Goal: Task Accomplishment & Management: Use online tool/utility

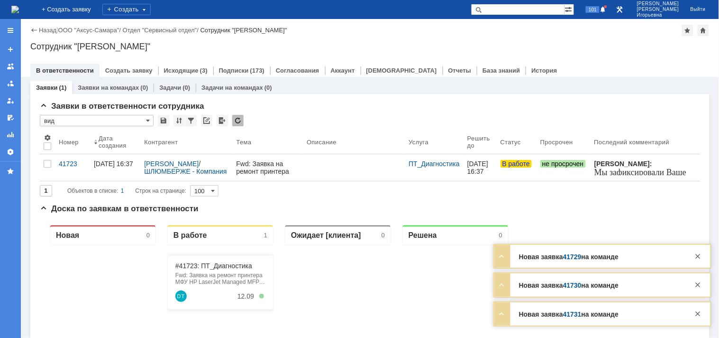
click at [110, 88] on link "Заявки на командах" at bounding box center [108, 87] width 61 height 7
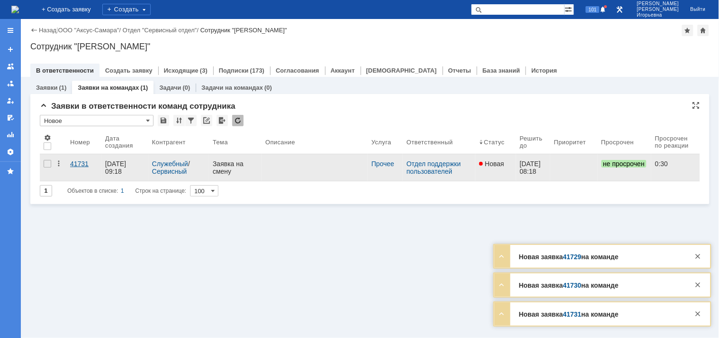
click at [74, 165] on div "41731" at bounding box center [84, 164] width 28 height 8
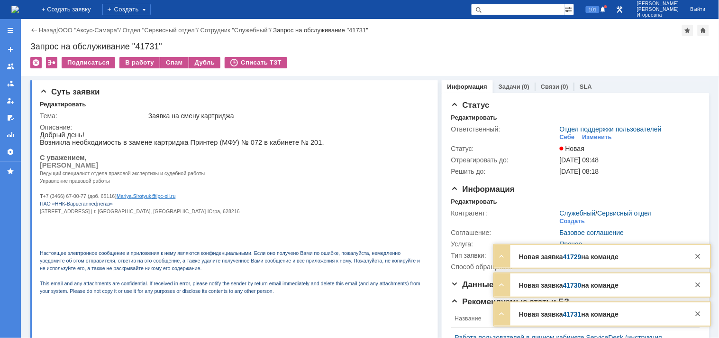
click at [19, 9] on img at bounding box center [15, 10] width 8 height 8
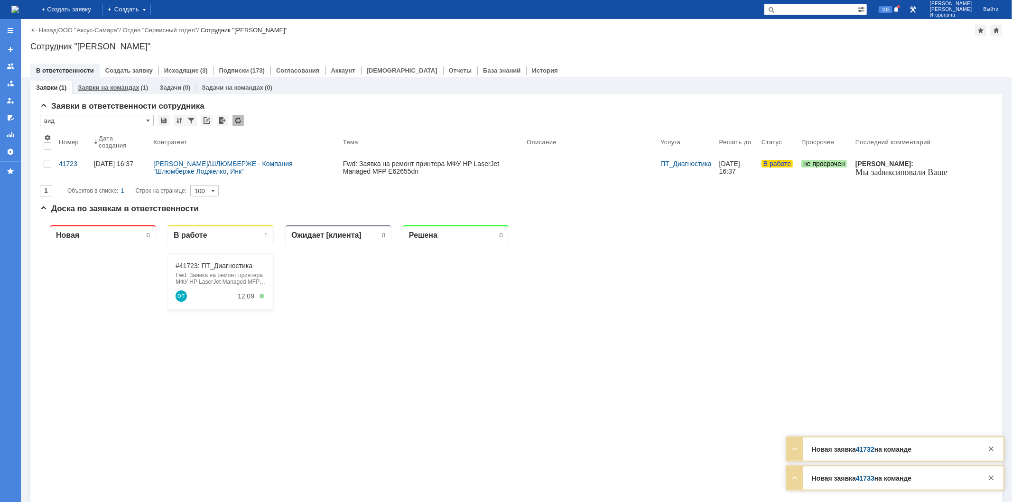
click at [122, 86] on link "Заявки на командах" at bounding box center [108, 87] width 61 height 7
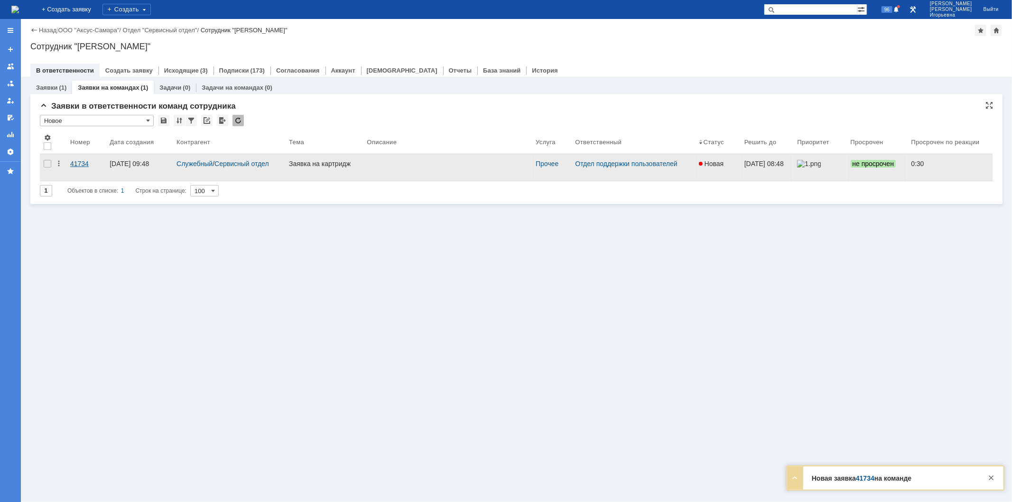
click at [81, 167] on div "41734" at bounding box center [86, 164] width 32 height 8
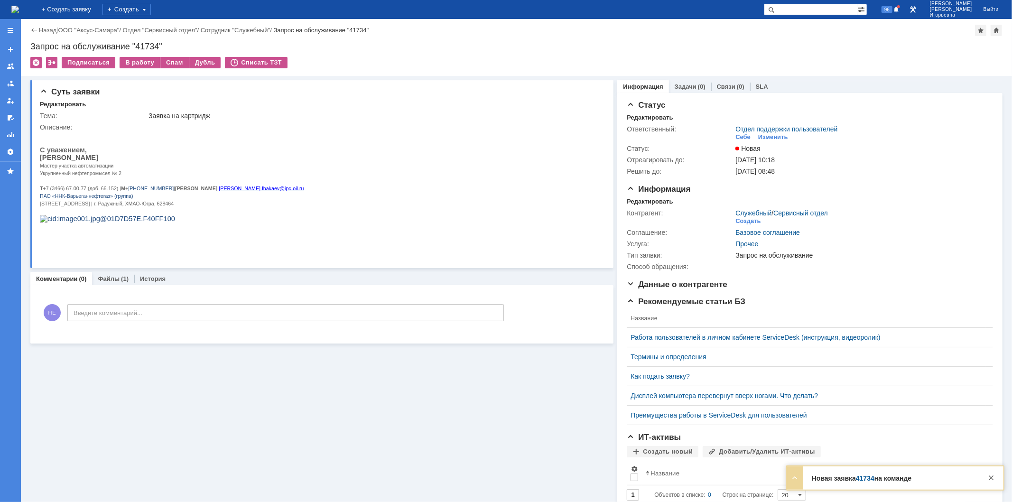
click at [19, 11] on img at bounding box center [15, 10] width 8 height 8
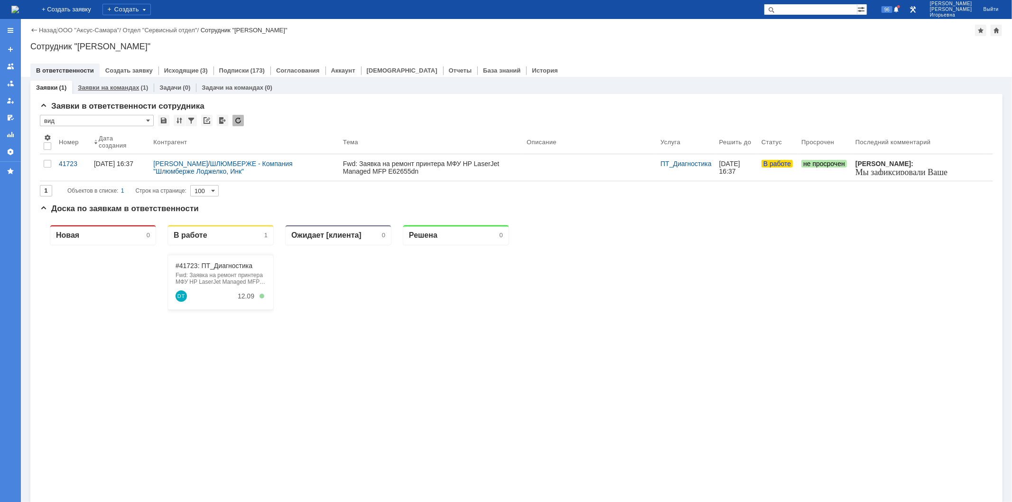
click at [129, 87] on link "Заявки на командах" at bounding box center [108, 87] width 61 height 7
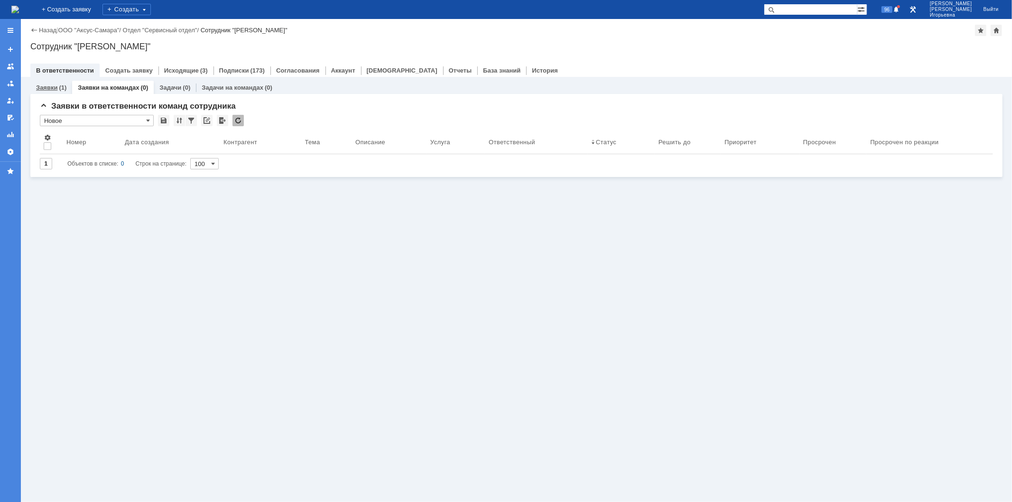
click at [50, 87] on link "Заявки" at bounding box center [46, 87] width 21 height 7
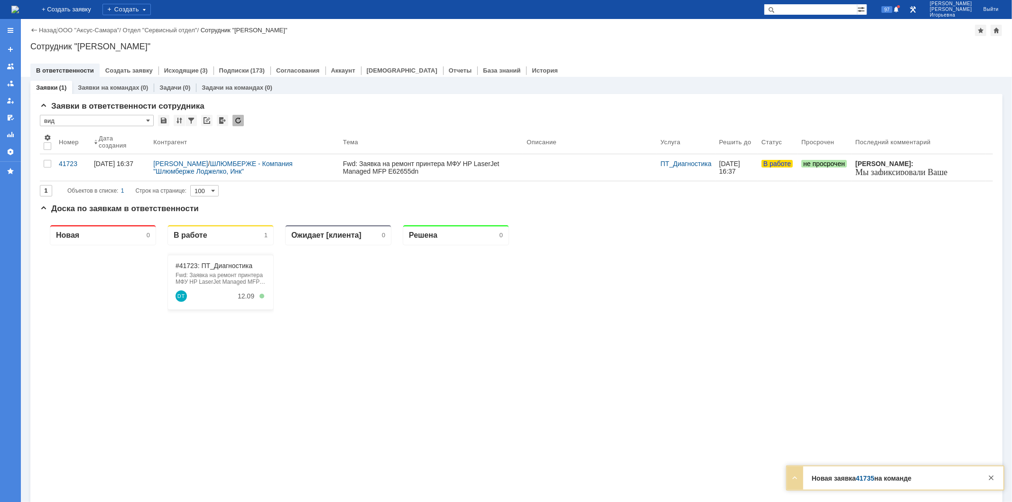
drag, startPoint x: 814, startPoint y: 7, endPoint x: 765, endPoint y: 0, distance: 49.8
click at [814, 7] on input "text" at bounding box center [810, 9] width 93 height 11
type input "41735"
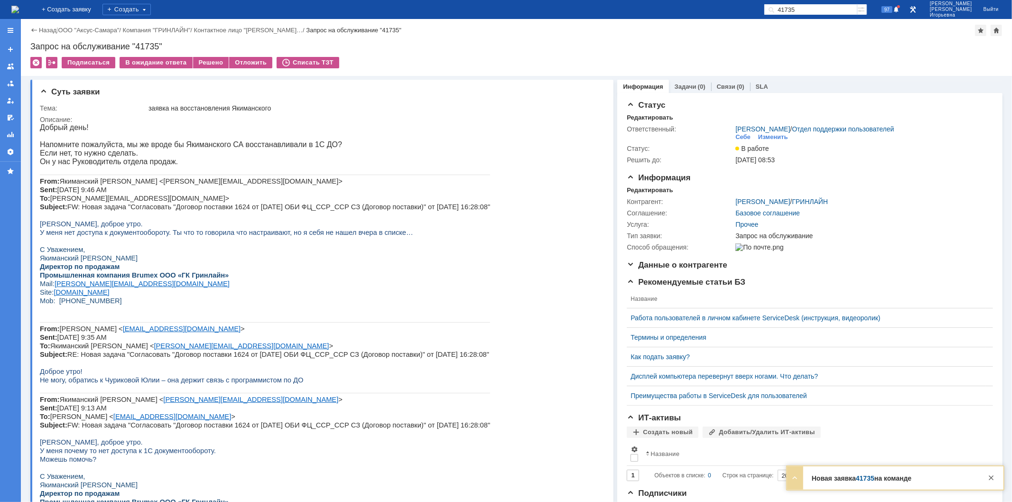
click at [19, 7] on img at bounding box center [15, 10] width 8 height 8
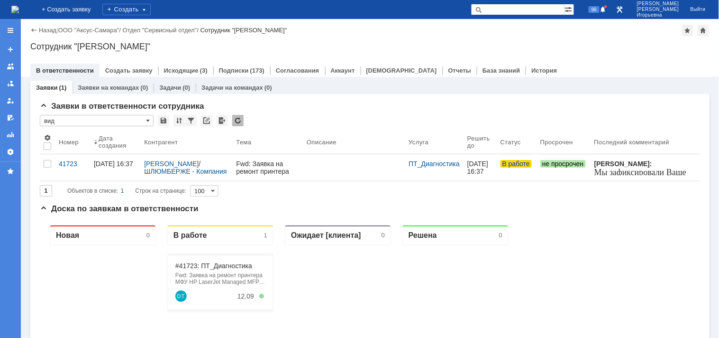
click at [525, 11] on input "text" at bounding box center [517, 9] width 93 height 11
type input "28897"
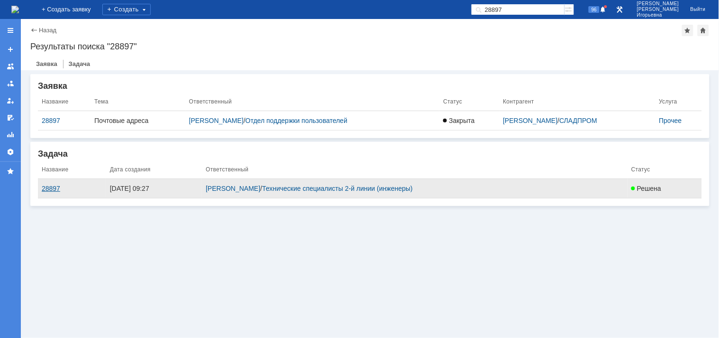
click at [58, 187] on div "28897" at bounding box center [72, 188] width 61 height 8
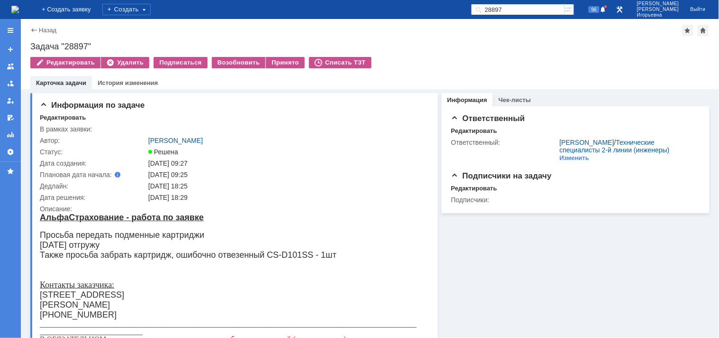
click at [97, 42] on div "Задача "28897"" at bounding box center [370, 46] width 680 height 9
drag, startPoint x: 97, startPoint y: 45, endPoint x: 29, endPoint y: 46, distance: 67.3
click at [29, 46] on div "Назад | Задача "28897" Задача "28897" Редактировать Удалить Подписаться Возобно…" at bounding box center [370, 54] width 699 height 70
copy div "Задача "28897""
click at [281, 64] on div "Принято" at bounding box center [285, 62] width 39 height 11
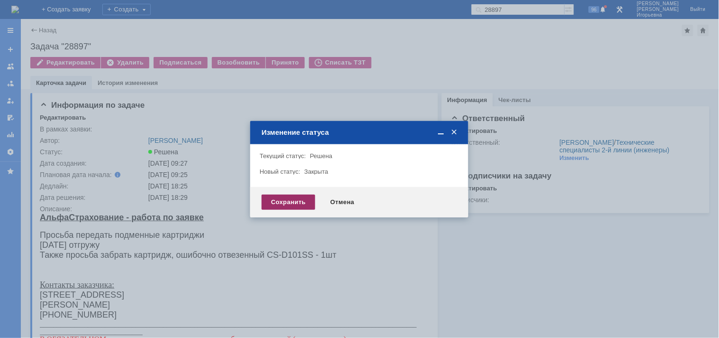
click at [301, 206] on div "Сохранить" at bounding box center [289, 201] width 54 height 15
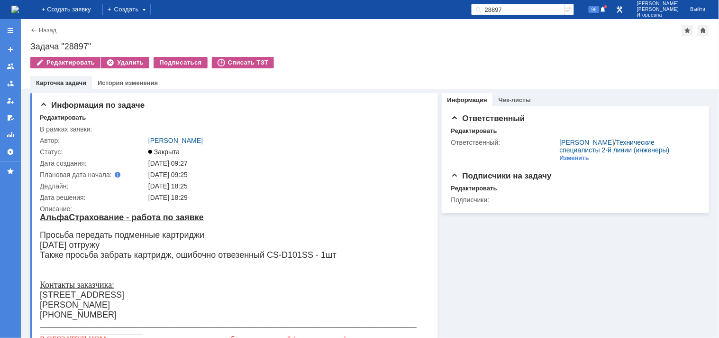
click at [19, 6] on img at bounding box center [15, 10] width 8 height 8
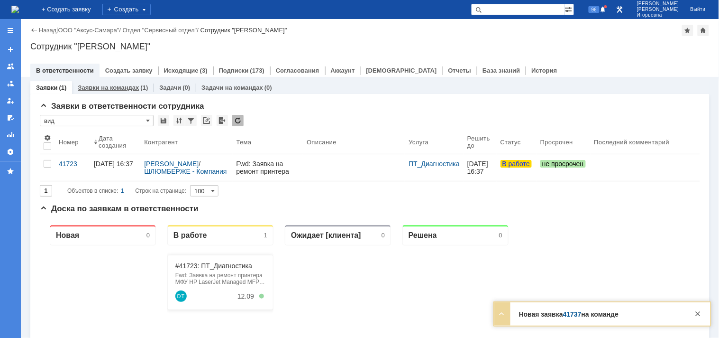
click at [113, 86] on link "Заявки на командах" at bounding box center [108, 87] width 61 height 7
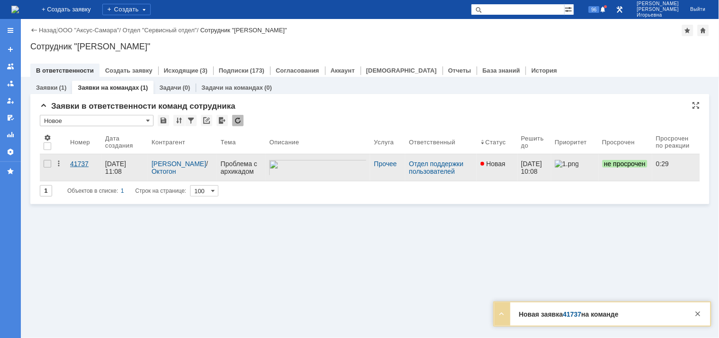
click at [78, 163] on div "41737" at bounding box center [84, 164] width 28 height 8
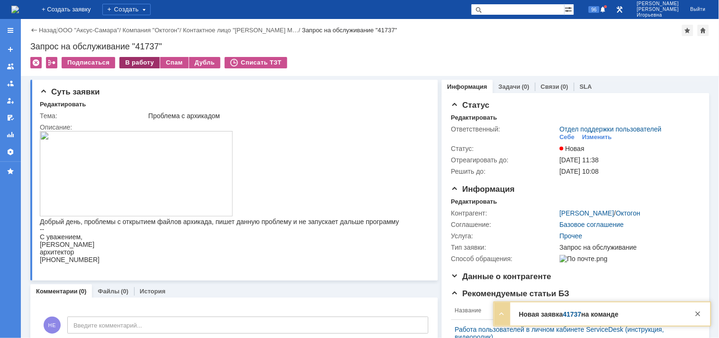
click at [139, 65] on div "В работу" at bounding box center [140, 62] width 40 height 11
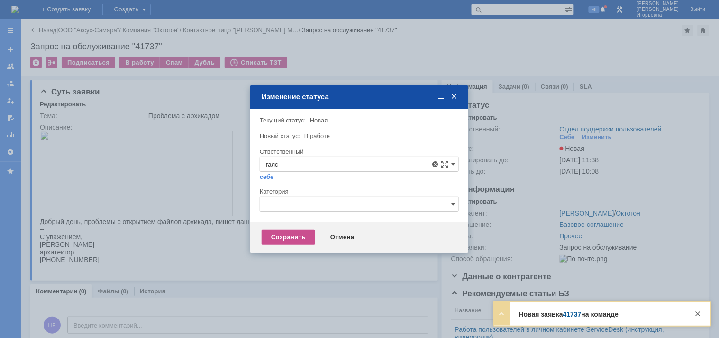
click at [305, 231] on span "[PERSON_NAME]" at bounding box center [359, 233] width 187 height 8
click at [288, 237] on div "Сохранить" at bounding box center [289, 237] width 54 height 15
type input "Галстьян Степан Александрович"
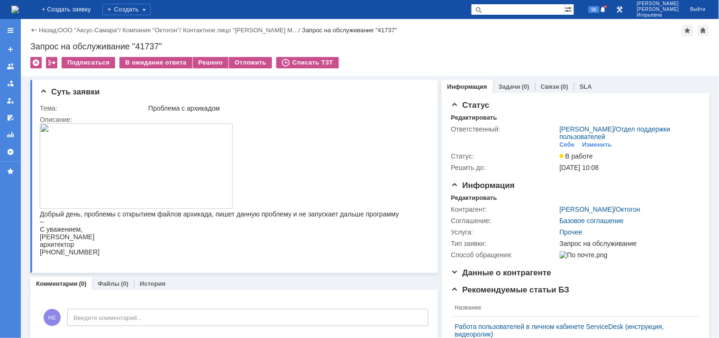
click at [150, 45] on div "Запрос на обслуживание "41737"" at bounding box center [370, 46] width 680 height 9
copy div "41737"
click at [19, 6] on img at bounding box center [15, 10] width 8 height 8
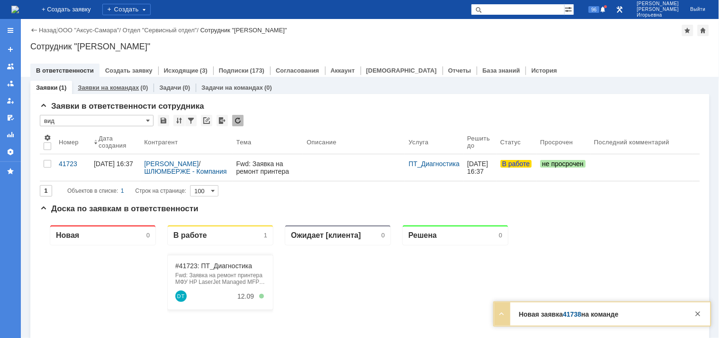
click at [111, 90] on link "Заявки на командах" at bounding box center [108, 87] width 61 height 7
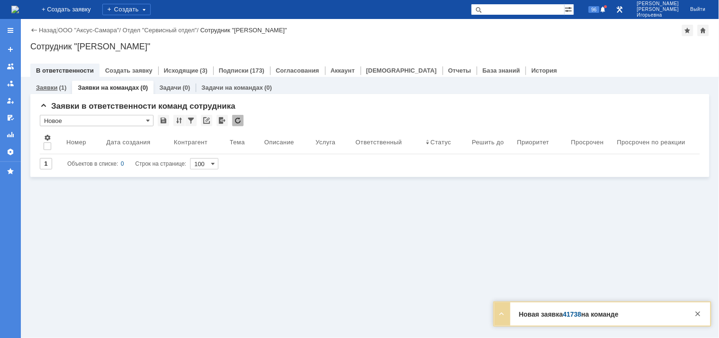
click at [47, 88] on link "Заявки" at bounding box center [46, 87] width 21 height 7
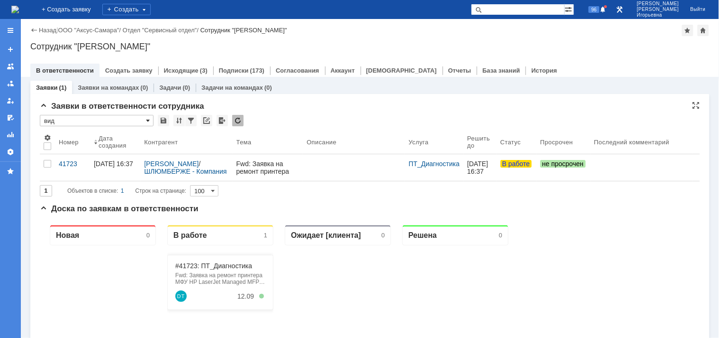
click at [148, 119] on span at bounding box center [148, 121] width 4 height 8
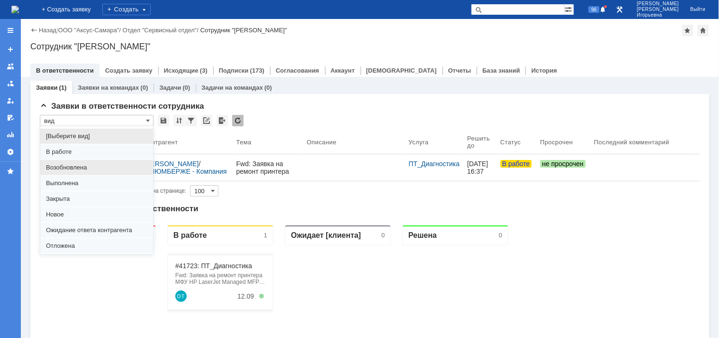
scroll to position [26, 0]
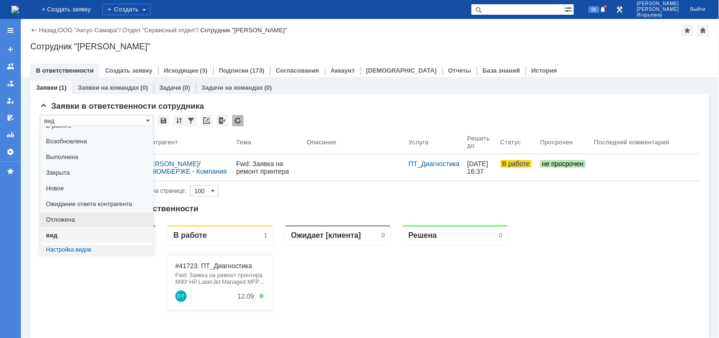
click at [72, 218] on span "Отложена" at bounding box center [96, 220] width 101 height 8
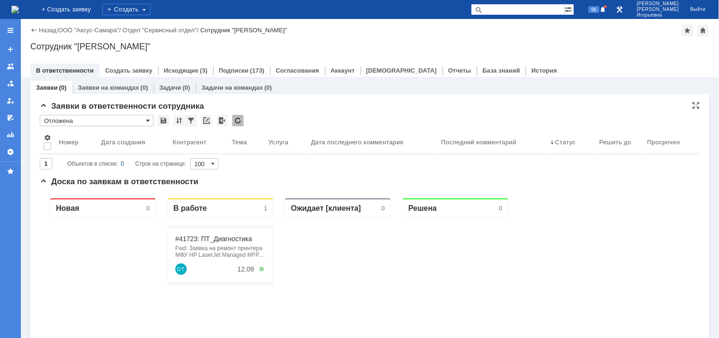
click at [148, 118] on span at bounding box center [148, 121] width 4 height 8
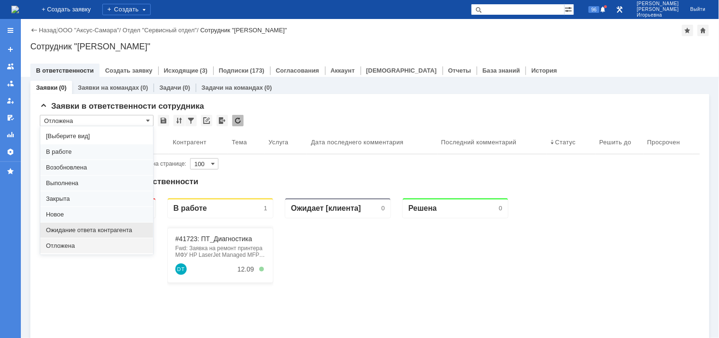
click at [58, 228] on span "Ожидание ответа контрагента" at bounding box center [96, 230] width 101 height 8
type input "Ожидание ответа контрагента"
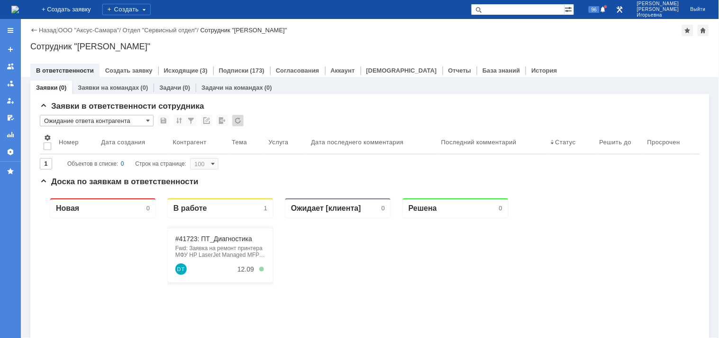
type input "20"
click at [148, 120] on span at bounding box center [148, 121] width 4 height 8
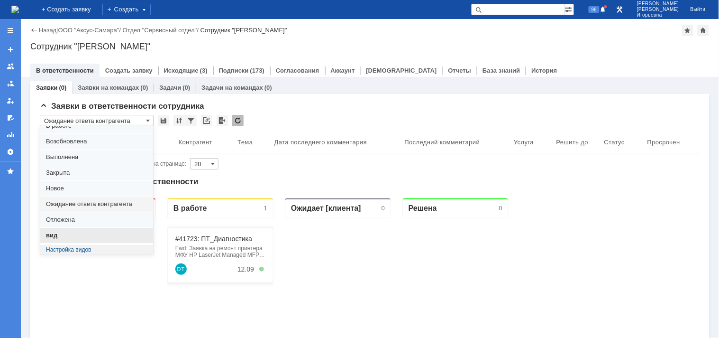
click at [64, 233] on span "вид" at bounding box center [96, 235] width 101 height 8
type input "вид"
type input "100"
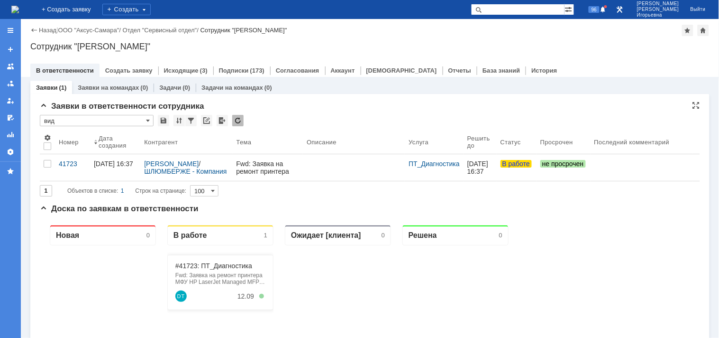
scroll to position [0, 0]
type input "вид"
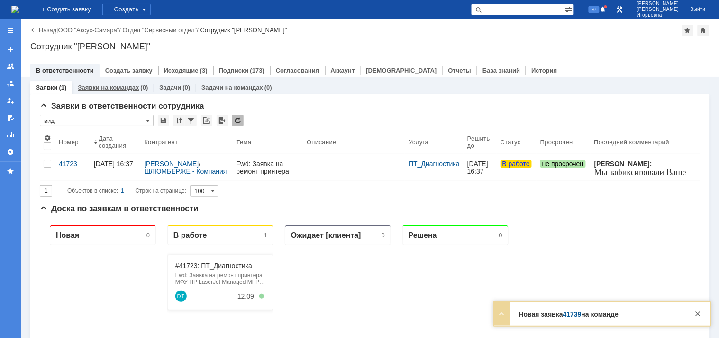
click at [122, 84] on link "Заявки на командах" at bounding box center [108, 87] width 61 height 7
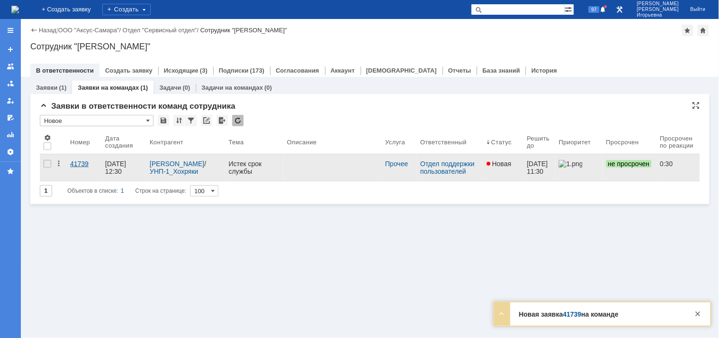
click at [78, 165] on div "41739" at bounding box center [84, 164] width 28 height 8
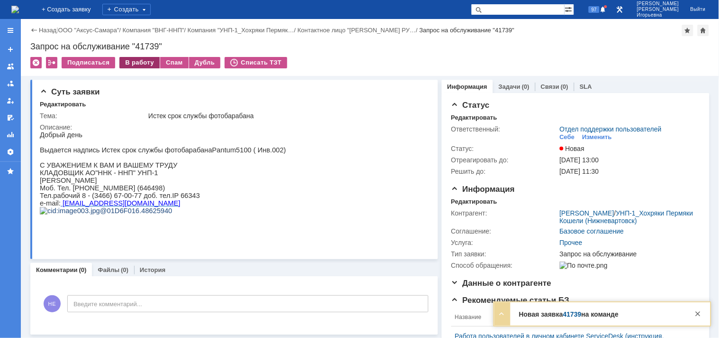
click at [133, 63] on div "В работу" at bounding box center [140, 62] width 40 height 11
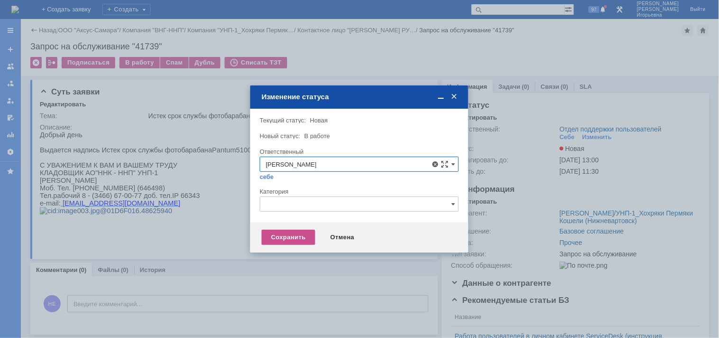
click at [294, 230] on span "[PERSON_NAME]" at bounding box center [359, 233] width 187 height 8
type input "[PERSON_NAME]"
click at [286, 235] on div "Сохранить" at bounding box center [289, 237] width 54 height 15
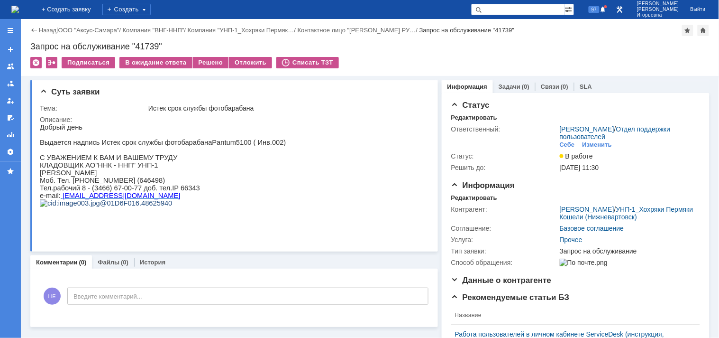
click at [153, 43] on div "Запрос на обслуживание "41739"" at bounding box center [370, 46] width 680 height 9
copy div "41739"
click at [19, 10] on img at bounding box center [15, 10] width 8 height 8
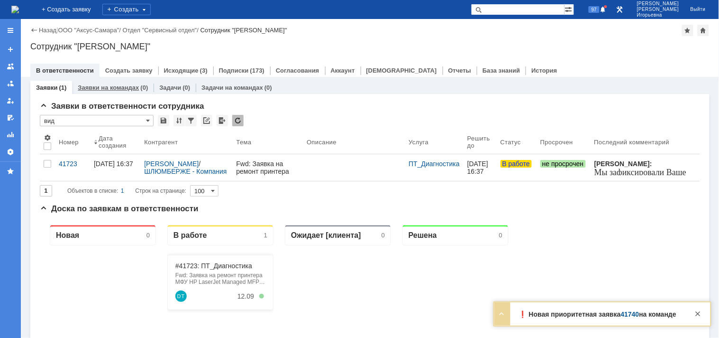
click at [101, 84] on link "Заявки на командах" at bounding box center [108, 87] width 61 height 7
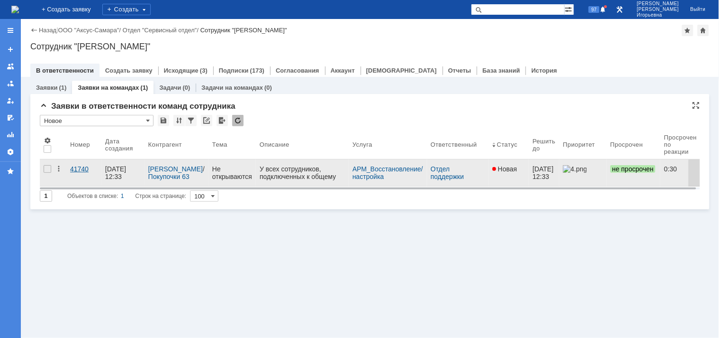
click at [80, 169] on div "41740" at bounding box center [84, 169] width 28 height 8
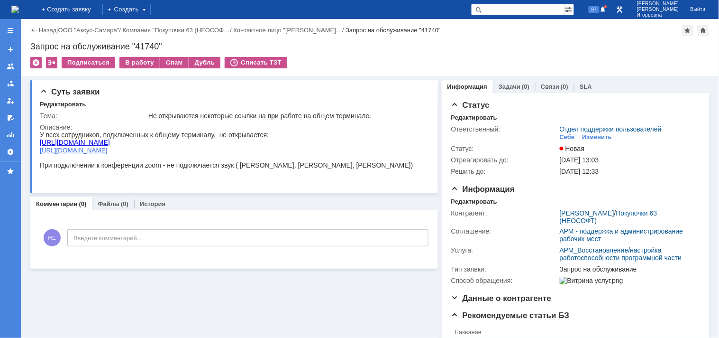
click at [19, 8] on img at bounding box center [15, 10] width 8 height 8
